Goal: Answer question/provide support

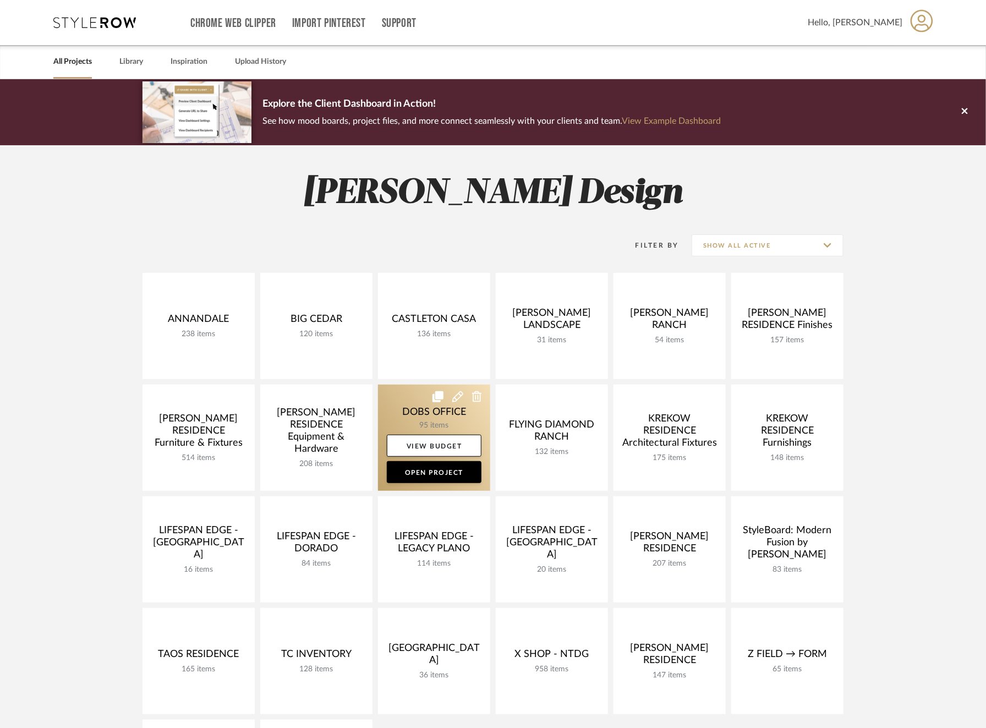
click at [415, 421] on link at bounding box center [434, 437] width 112 height 106
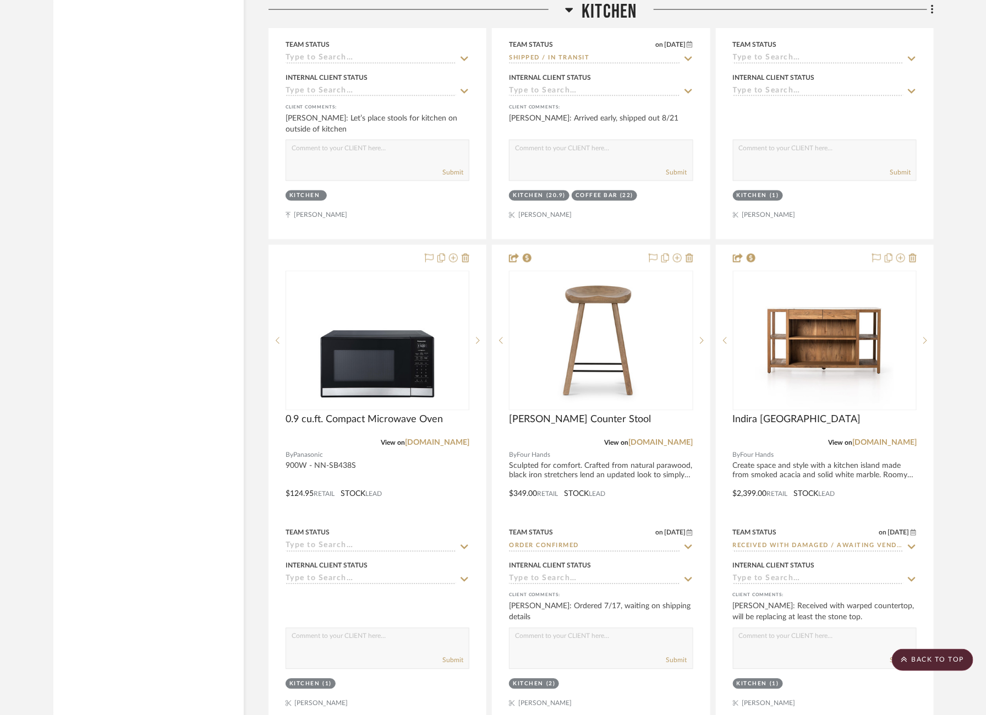
scroll to position [4736, 0]
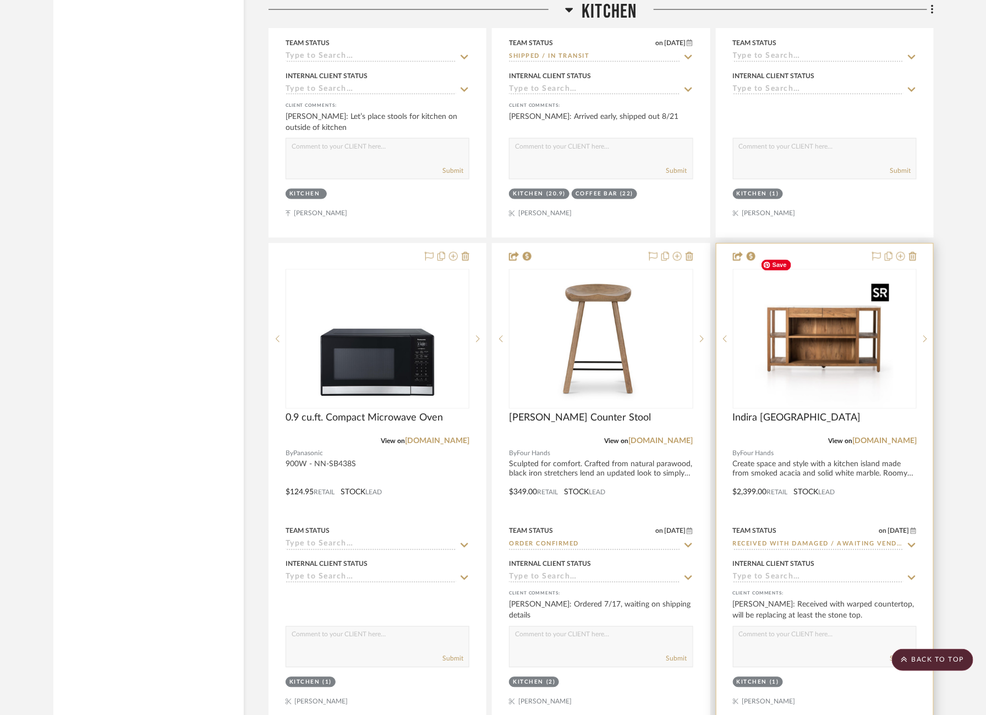
click at [812, 338] on img "0" at bounding box center [825, 339] width 138 height 138
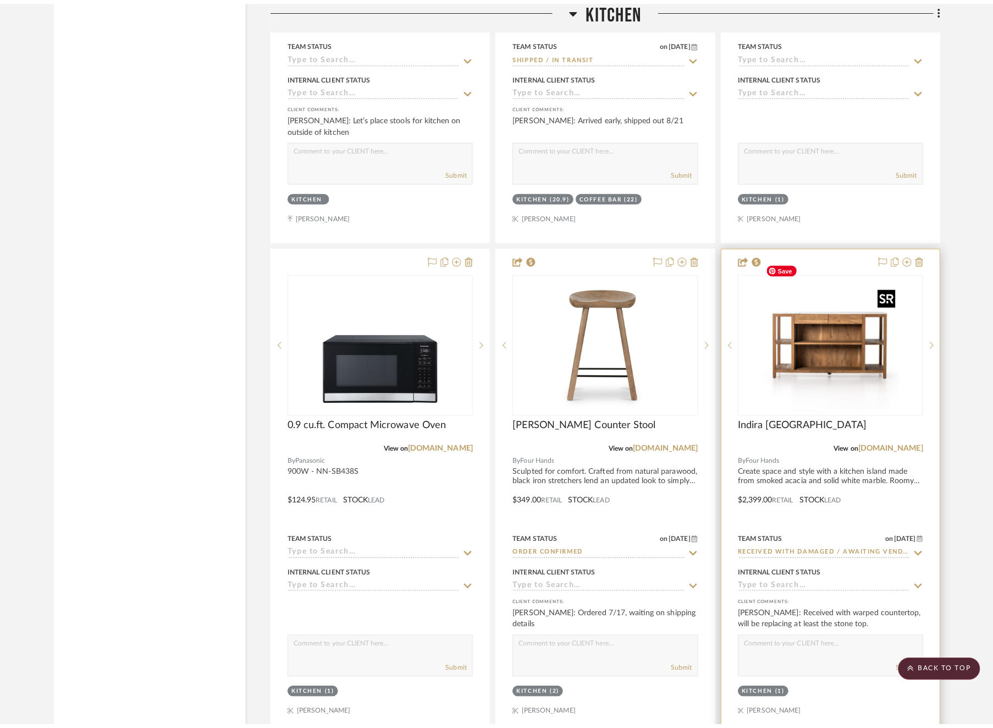
scroll to position [0, 0]
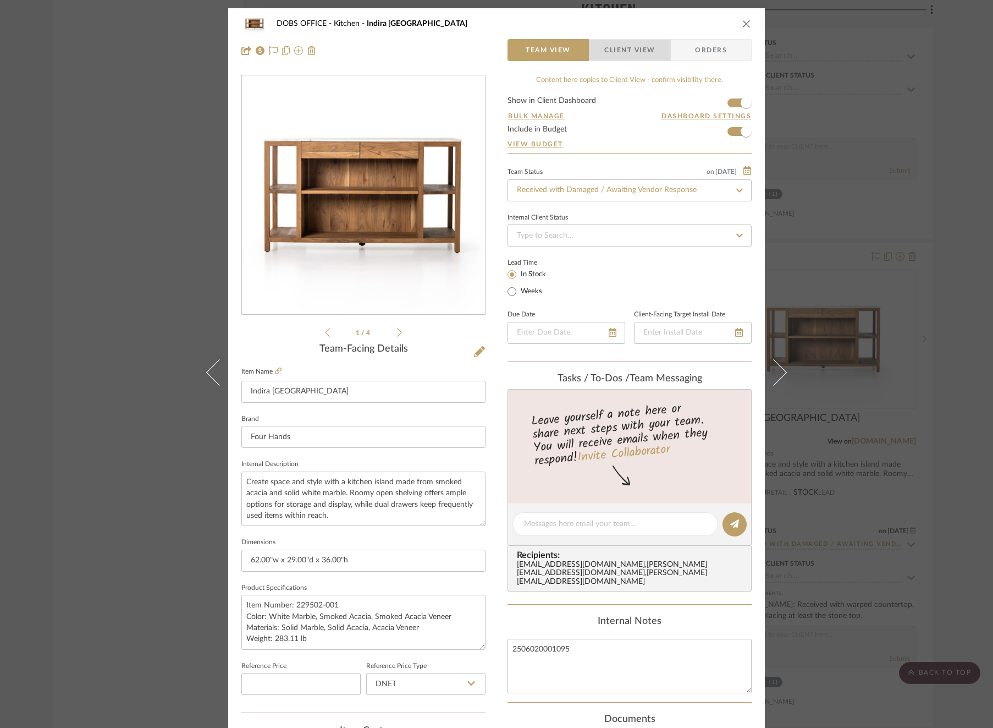
click at [639, 52] on span "Client View" at bounding box center [630, 50] width 51 height 22
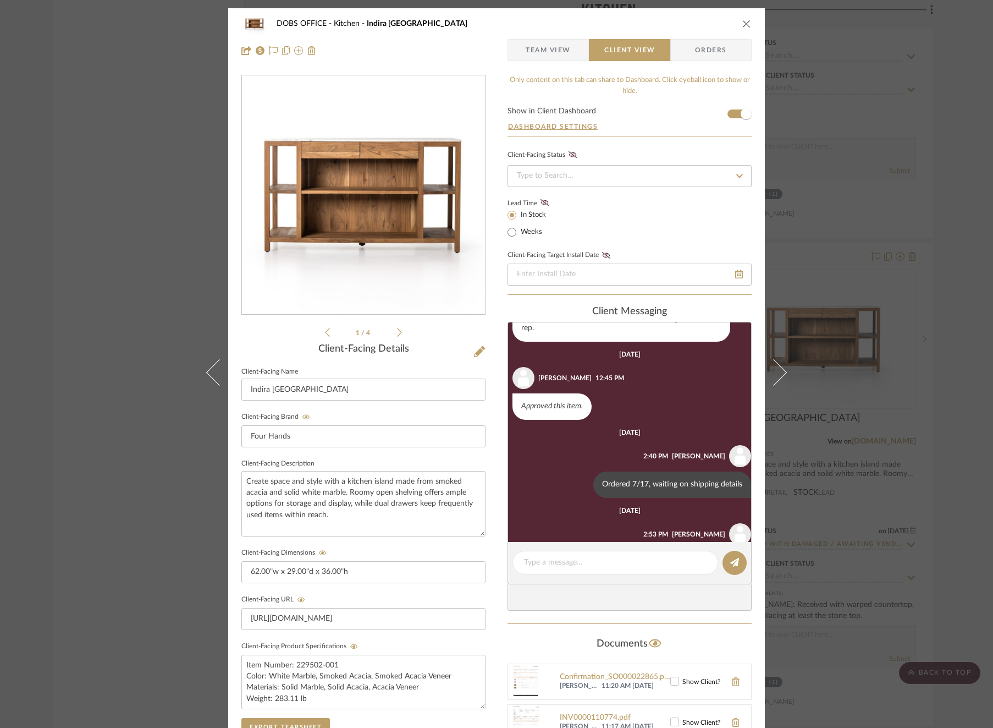
scroll to position [228, 0]
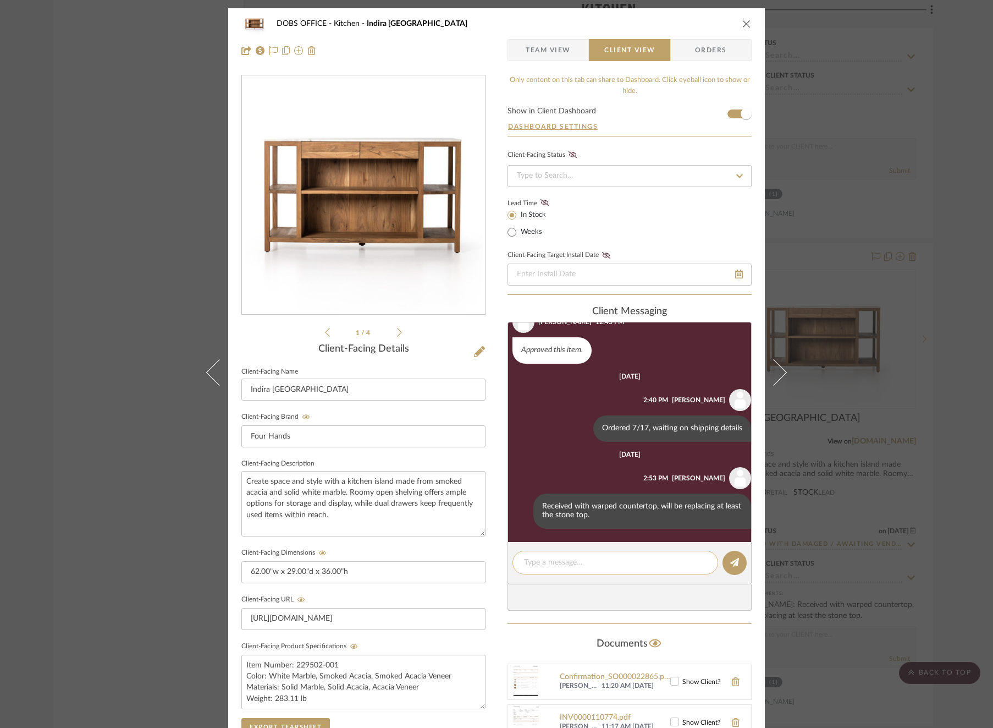
click at [575, 557] on textarea at bounding box center [615, 563] width 183 height 12
type textarea "replacement top"
click at [522, 512] on icon at bounding box center [523, 510] width 3 height 9
click at [591, 562] on div at bounding box center [496, 364] width 993 height 728
click at [591, 562] on textarea "replacement top" at bounding box center [615, 563] width 183 height 12
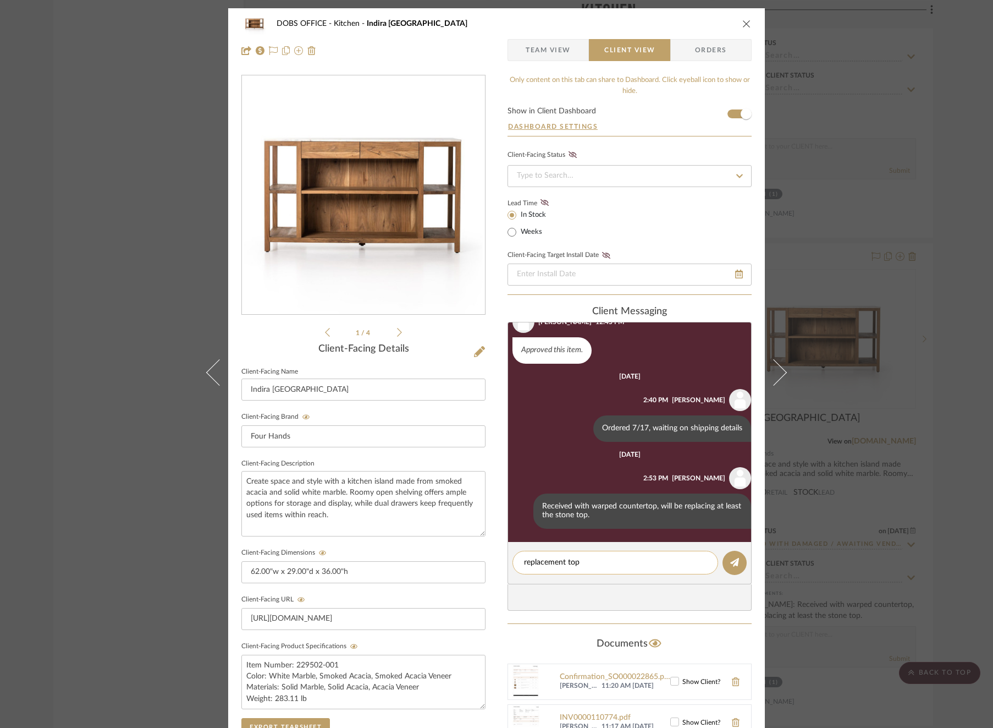
click at [591, 562] on textarea "replacement top" at bounding box center [615, 563] width 183 height 12
click at [518, 509] on button at bounding box center [522, 510] width 13 height 13
click at [476, 499] on span "Edit Message" at bounding box center [463, 496] width 45 height 9
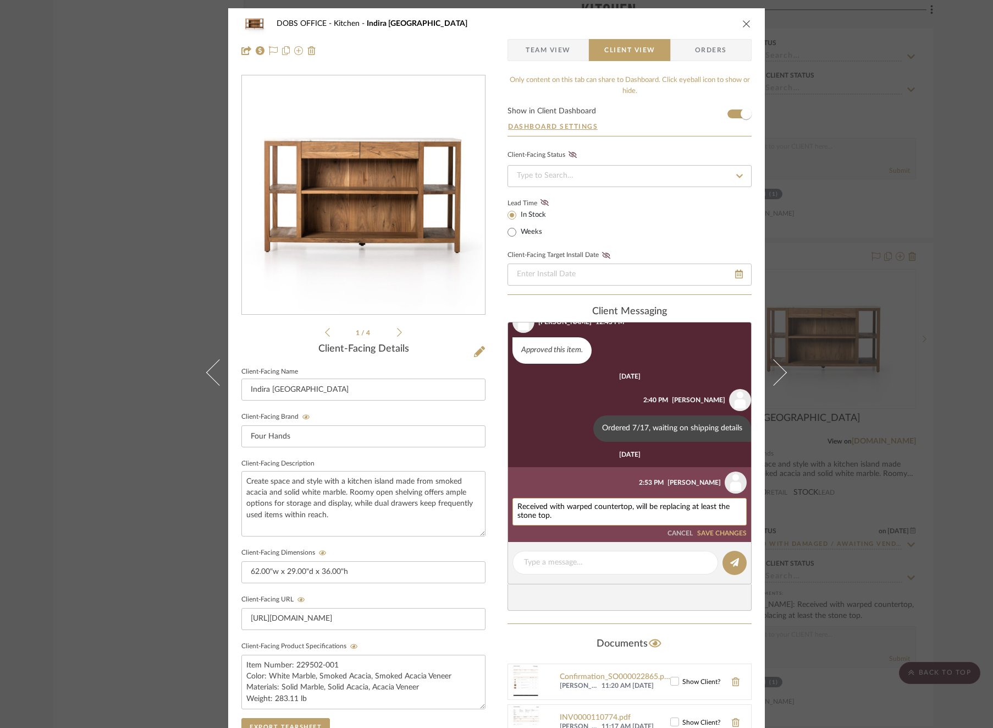
drag, startPoint x: 559, startPoint y: 517, endPoint x: 631, endPoint y: 505, distance: 72.4
click at [631, 505] on textarea "Received with warped countertop, will be replacing at least the stone top." at bounding box center [630, 512] width 224 height 18
type textarea "Received with warped countertop, replacement top on its way."
click at [724, 525] on button "SAVE CHANGES" at bounding box center [722, 525] width 50 height 8
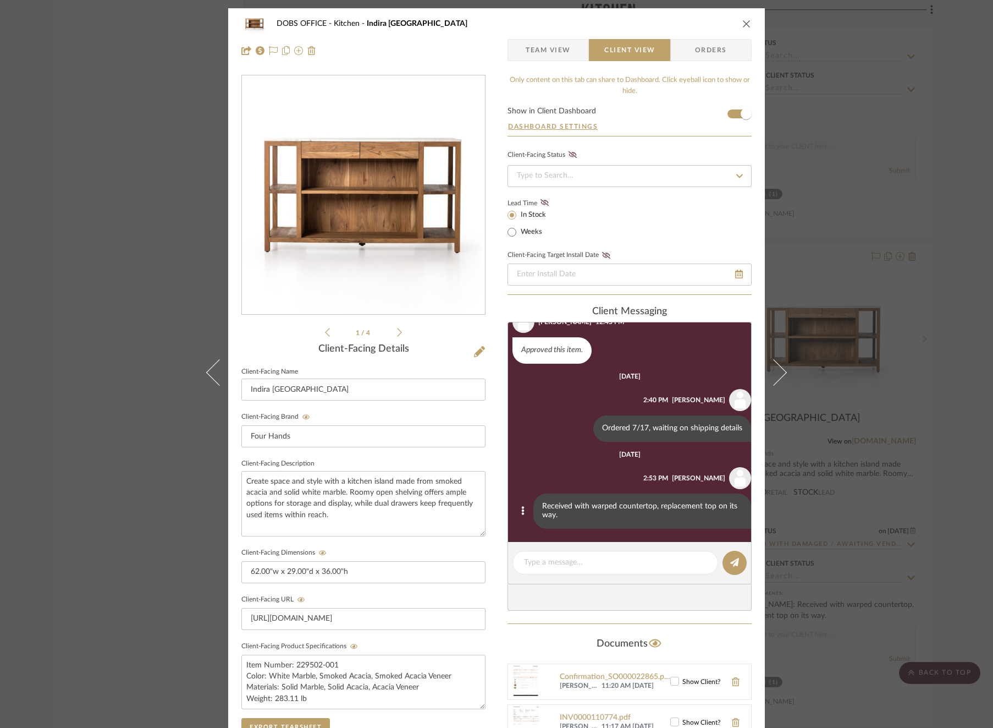
click at [492, 389] on div "DOBS OFFICE Kitchen Indira Kitchen Island Team View Client View Orders 1 / 4 Cl…" at bounding box center [496, 466] width 537 height 916
click at [554, 50] on span "Team View" at bounding box center [548, 50] width 45 height 22
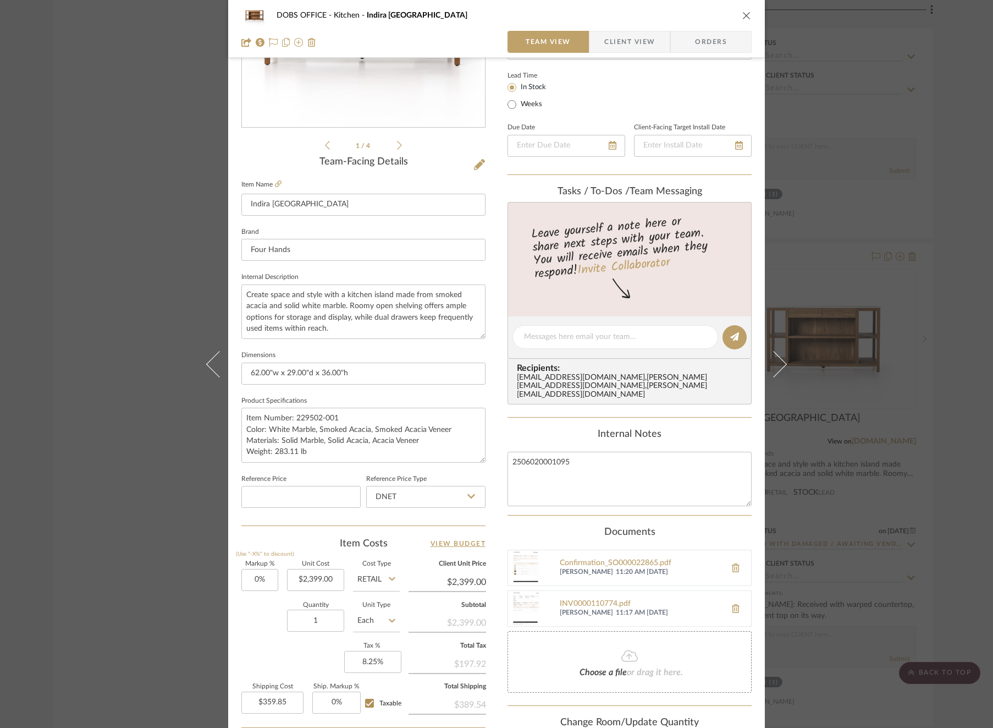
scroll to position [197, 0]
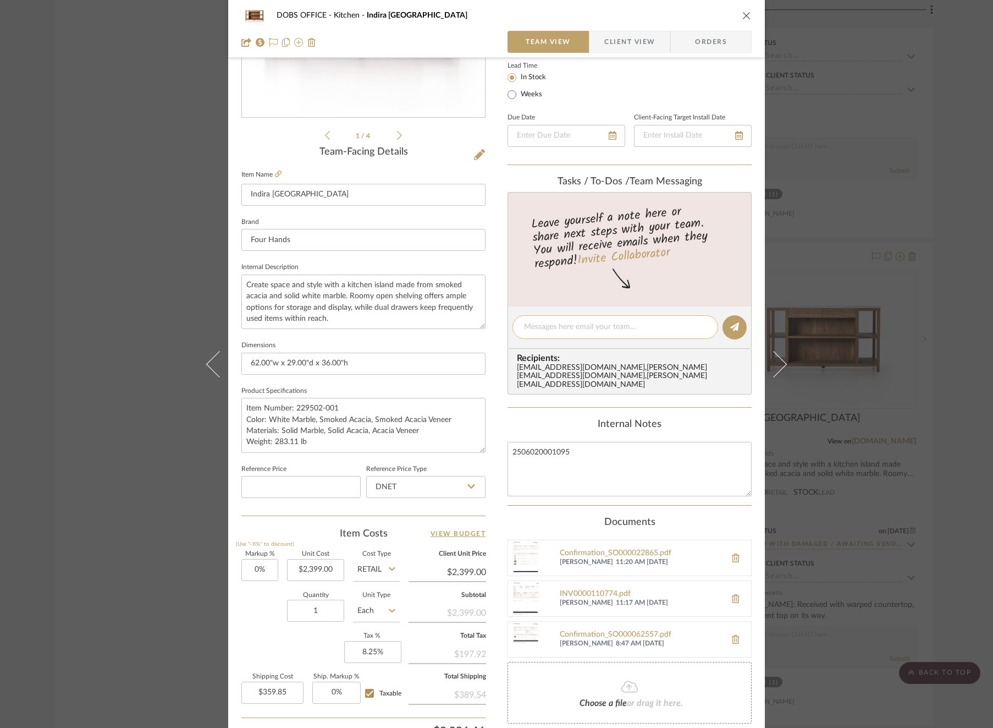
click at [581, 333] on div at bounding box center [616, 327] width 206 height 24
click at [579, 327] on textarea at bounding box center [615, 327] width 183 height 12
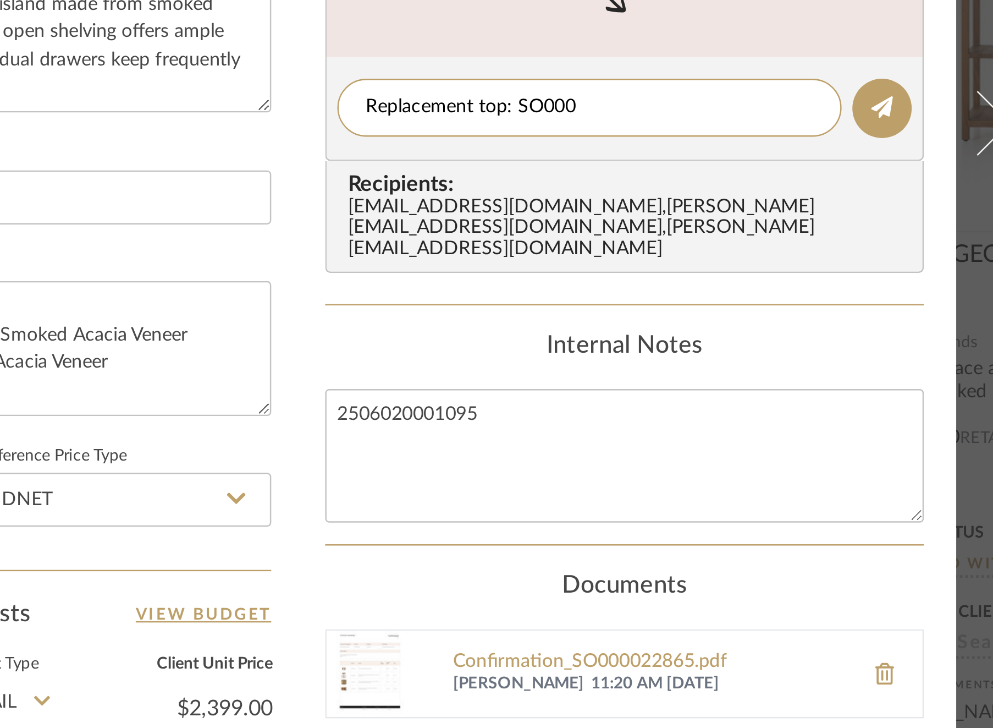
scroll to position [304, 0]
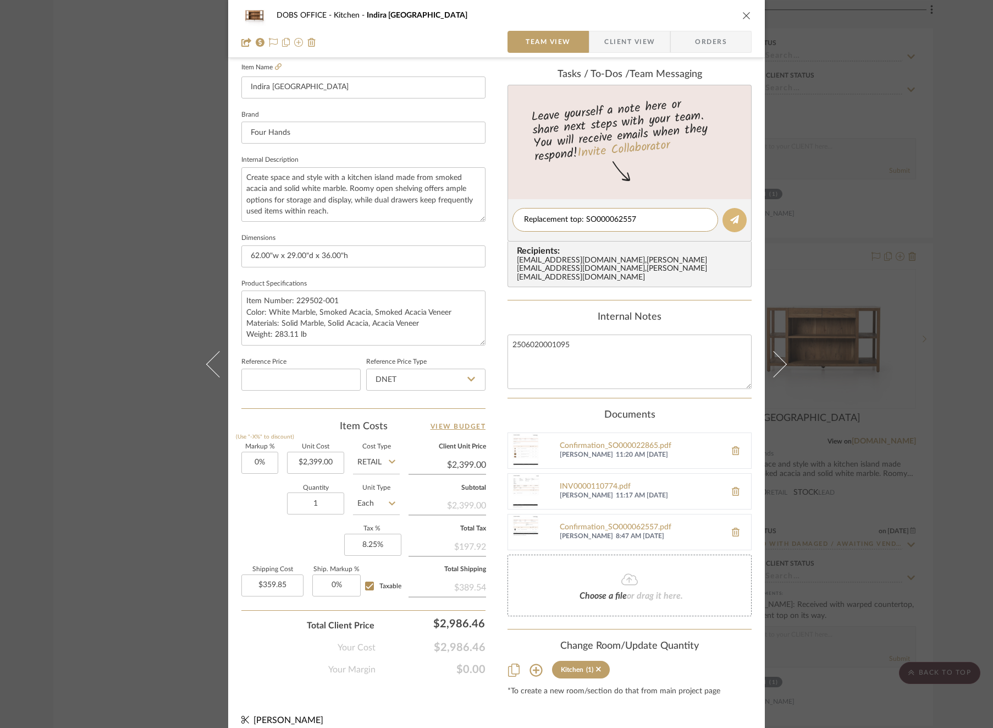
type textarea "Replacement top: SO000062557"
click at [726, 221] on button at bounding box center [735, 220] width 24 height 24
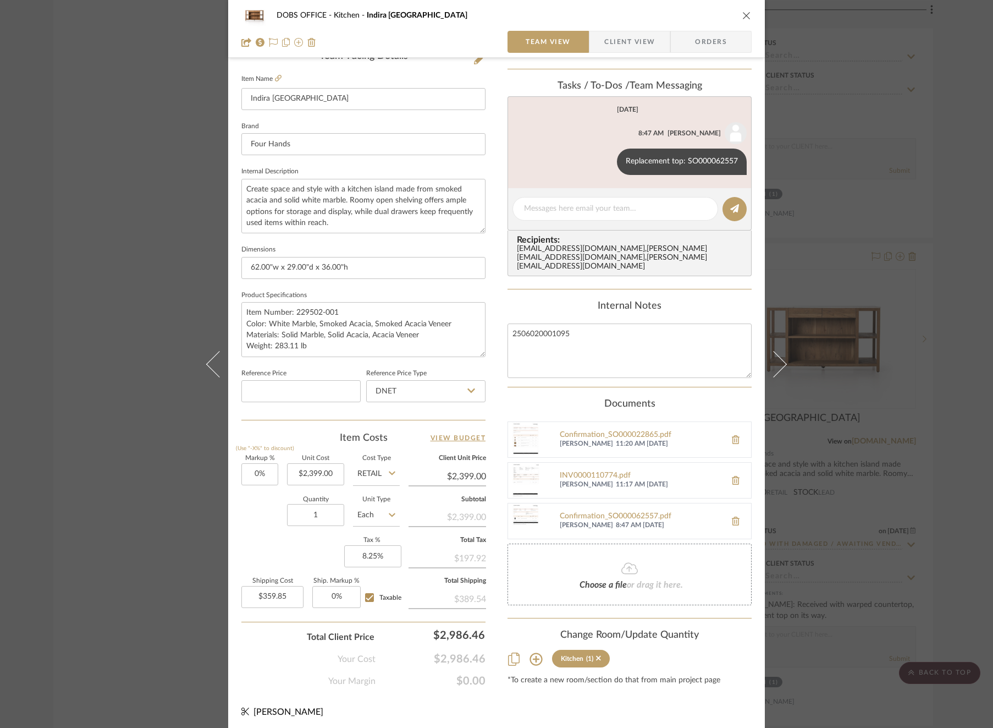
scroll to position [0, 0]
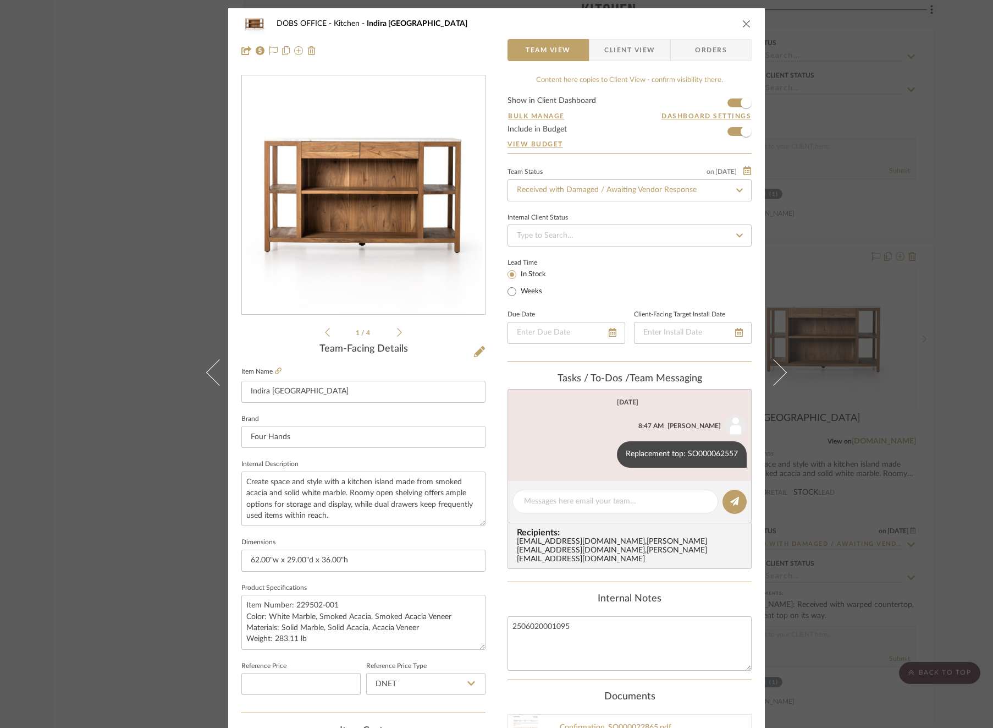
click at [738, 192] on icon at bounding box center [740, 190] width 10 height 8
type input "[DATE]"
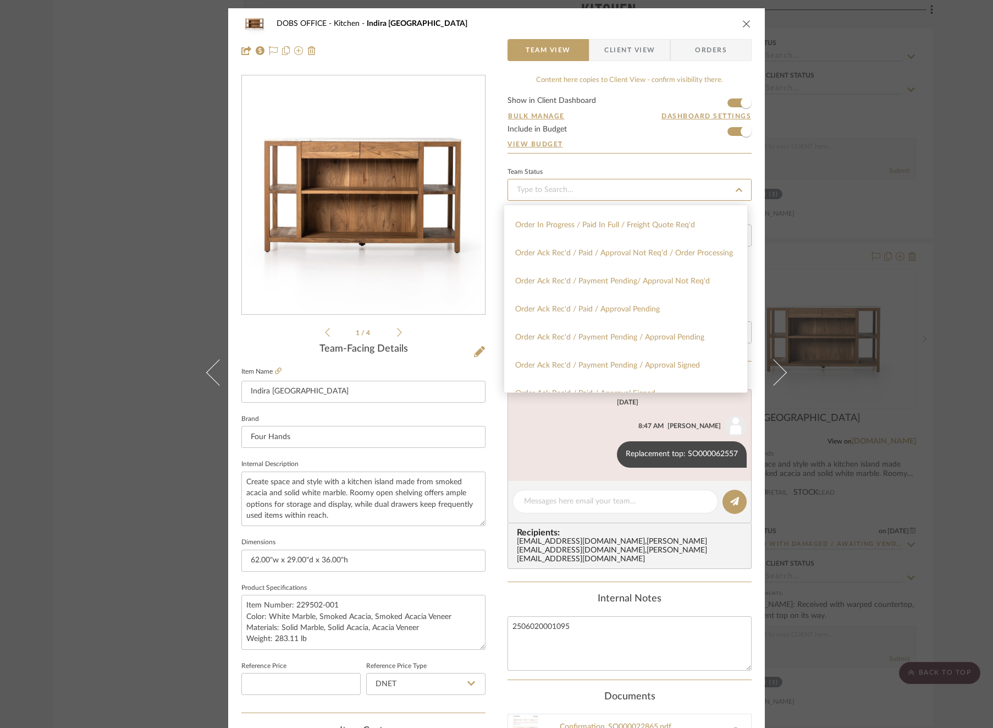
scroll to position [1916, 0]
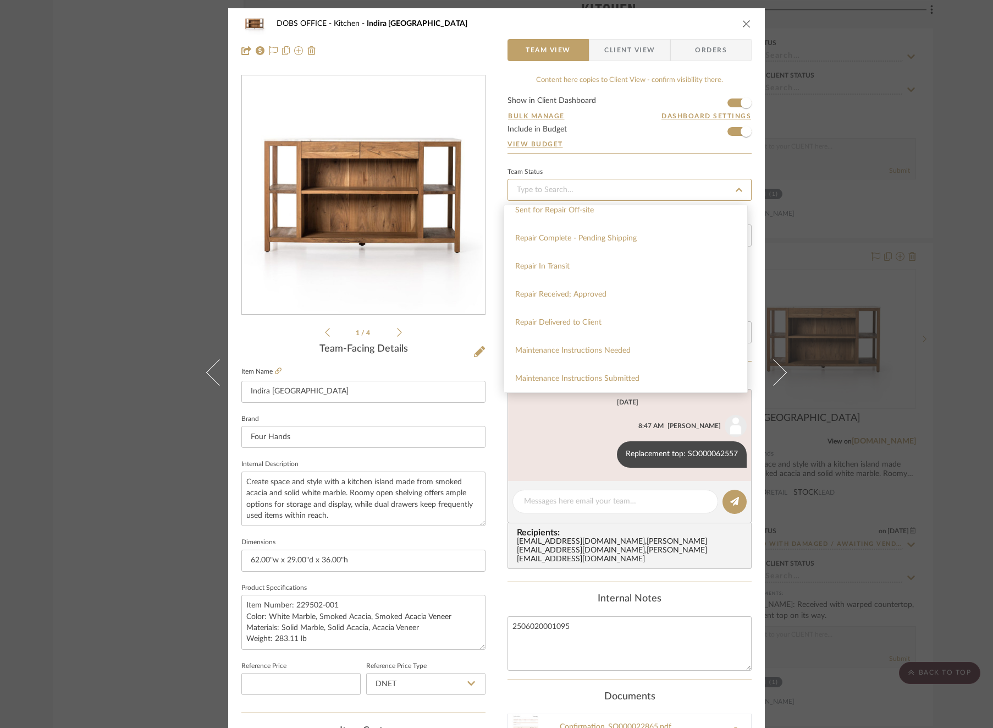
type input "[DATE]"
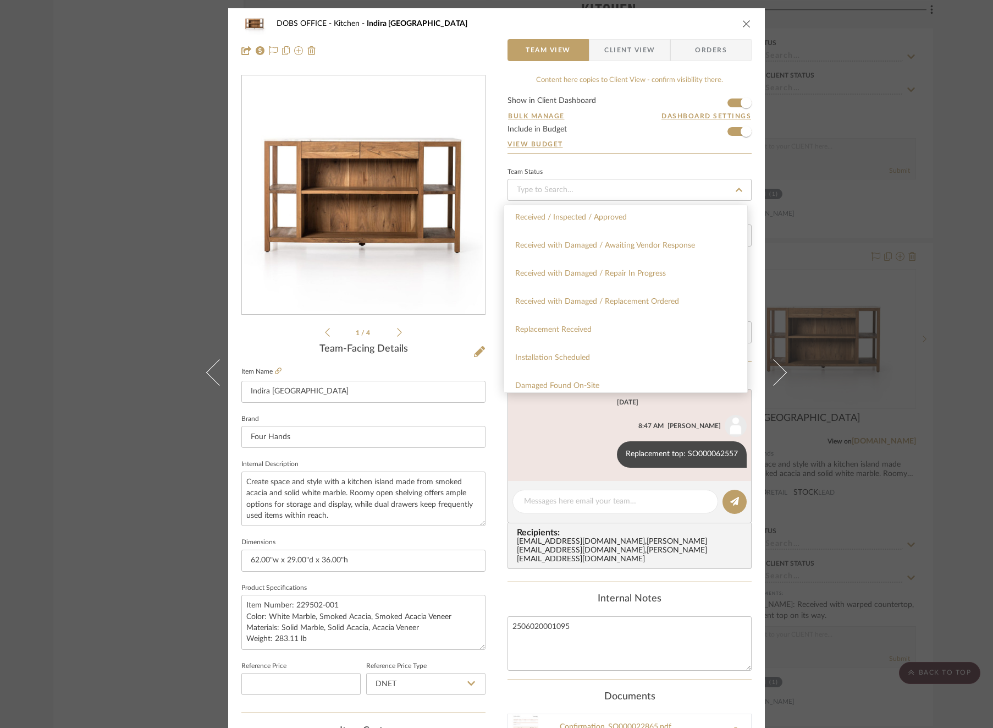
click at [669, 305] on span "Received with Damaged / Replacement Ordered" at bounding box center [597, 302] width 164 height 8
type input "[DATE]"
type input "Received with Damaged / Replacement Ordered"
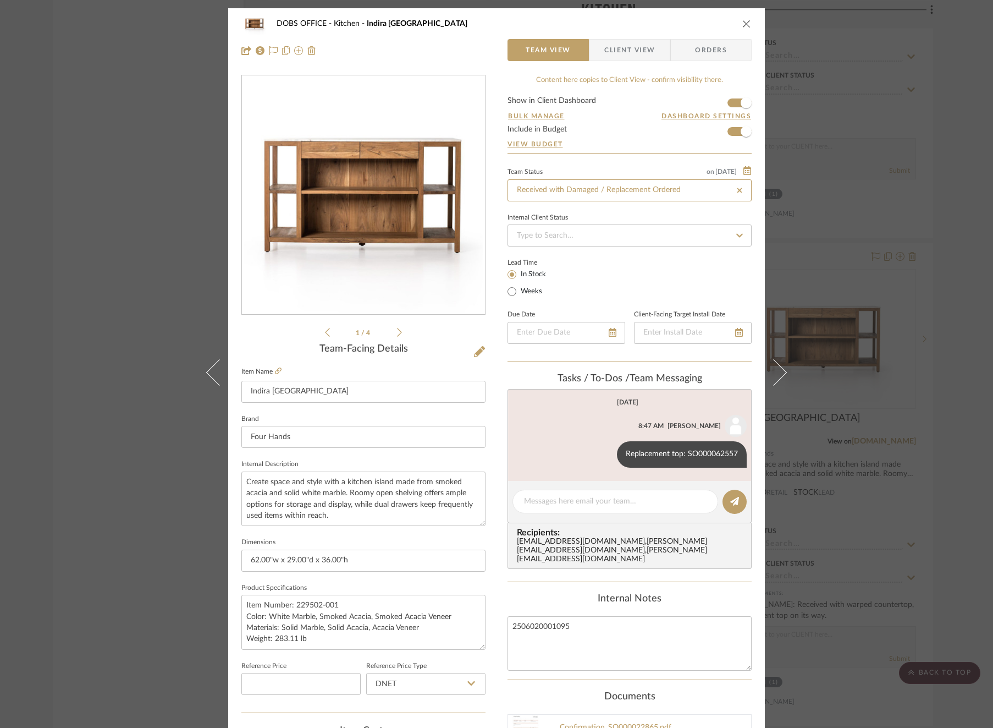
type input "Received with Damaged / Replacement Ordered"
click at [882, 241] on div "DOBS OFFICE Kitchen Indira Kitchen Island Team View Client View Orders 1 / 4 Te…" at bounding box center [496, 364] width 993 height 728
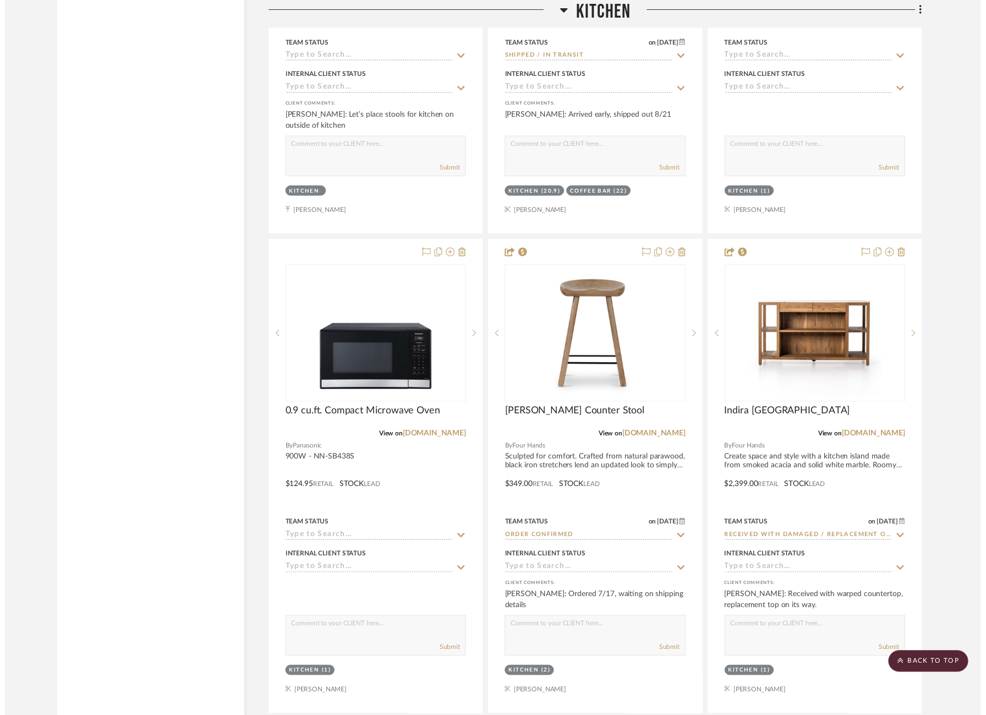
scroll to position [4736, 0]
